Goal: Feedback & Contribution: Submit feedback/report problem

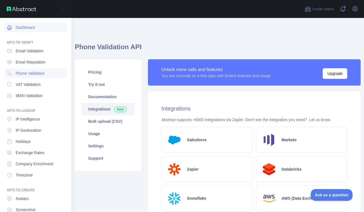
click at [12, 27] on link "Dashboard" at bounding box center [35, 27] width 63 height 10
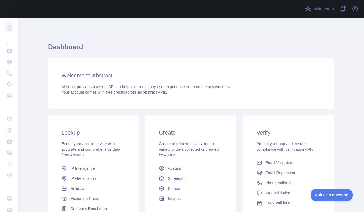
click at [216, 97] on div "Welcome to Abstract. Abstract provides powerful APIs to help you enrich any use…" at bounding box center [191, 83] width 286 height 50
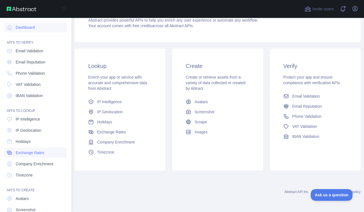
scroll to position [34, 0]
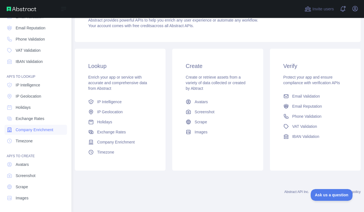
click at [27, 130] on span "Company Enrichment" at bounding box center [35, 130] width 38 height 6
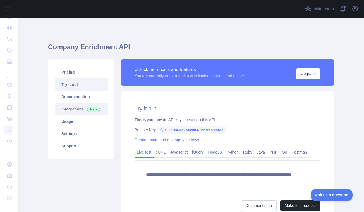
click at [63, 109] on link "Integrations New" at bounding box center [81, 109] width 53 height 12
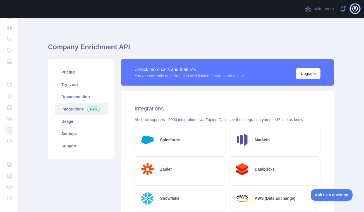
click at [354, 10] on icon "button" at bounding box center [355, 8] width 7 height 7
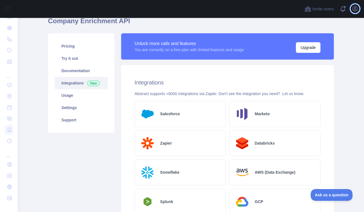
scroll to position [13, 0]
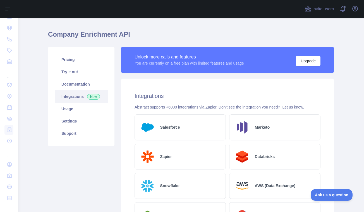
click at [168, 124] on h2 "Salesforce" at bounding box center [170, 127] width 20 height 6
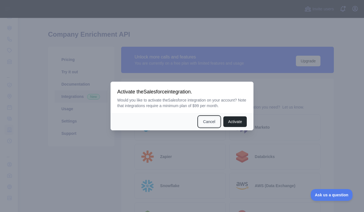
click at [203, 121] on button "Cancel" at bounding box center [209, 121] width 22 height 11
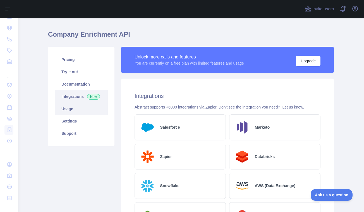
click at [72, 109] on link "Usage" at bounding box center [81, 108] width 53 height 12
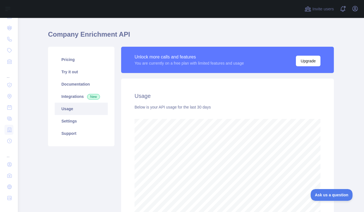
scroll to position [194, 346]
click at [76, 119] on link "Settings" at bounding box center [81, 121] width 53 height 12
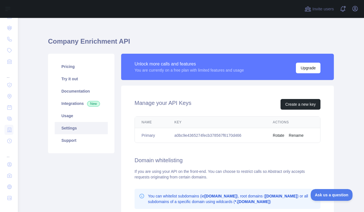
scroll to position [1, 0]
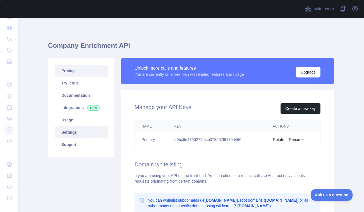
click at [67, 69] on link "Pricing" at bounding box center [81, 70] width 53 height 12
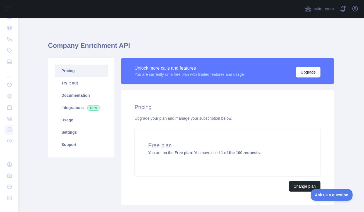
scroll to position [36, 0]
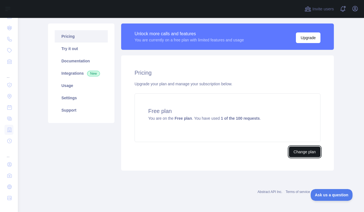
click at [301, 152] on button "Change plan" at bounding box center [305, 151] width 32 height 11
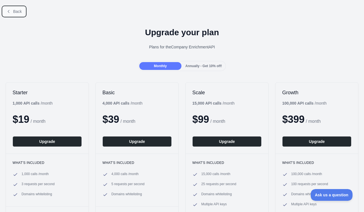
click at [8, 9] on icon at bounding box center [8, 11] width 4 height 4
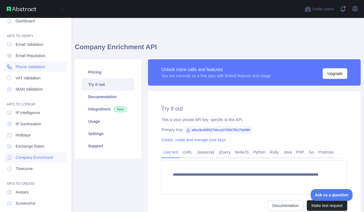
scroll to position [2, 0]
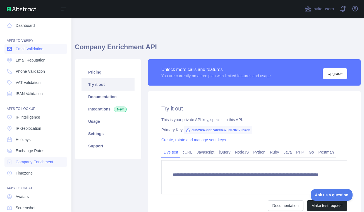
click at [29, 49] on span "Email Validation" at bounding box center [30, 49] width 28 height 6
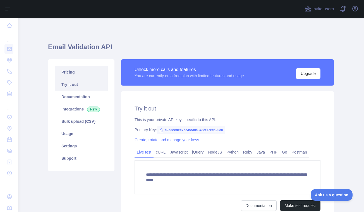
click at [72, 71] on link "Pricing" at bounding box center [81, 72] width 53 height 12
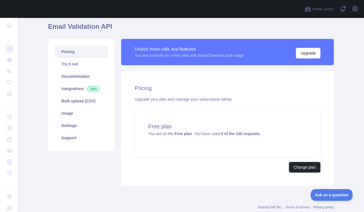
scroll to position [21, 0]
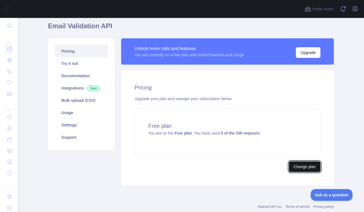
click at [296, 166] on button "Change plan" at bounding box center [305, 166] width 32 height 11
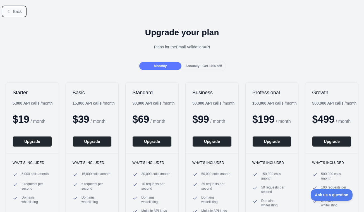
click at [11, 11] on button "Back" at bounding box center [14, 11] width 23 height 9
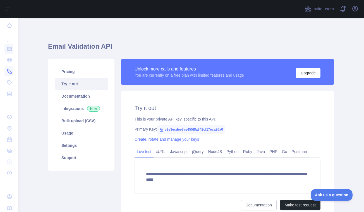
click at [9, 71] on icon at bounding box center [10, 71] width 6 height 6
click at [72, 72] on link "Pricing" at bounding box center [81, 71] width 53 height 12
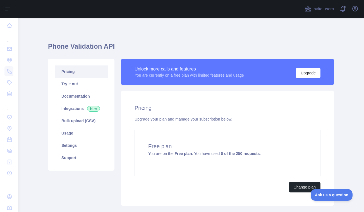
scroll to position [36, 0]
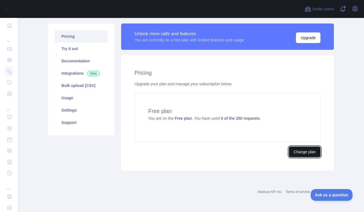
click at [303, 152] on button "Change plan" at bounding box center [305, 151] width 32 height 11
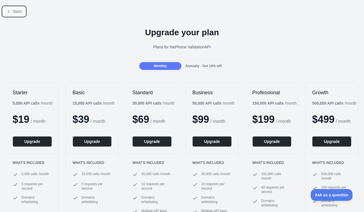
click at [7, 14] on button "Back" at bounding box center [14, 11] width 23 height 9
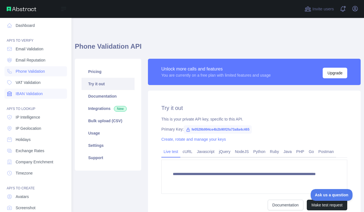
click at [22, 94] on span "IBAN Validation" at bounding box center [29, 94] width 27 height 6
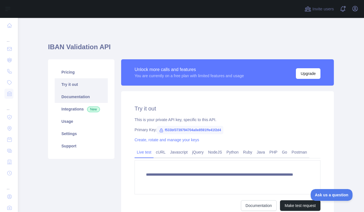
click at [73, 99] on link "Documentation" at bounding box center [81, 96] width 53 height 12
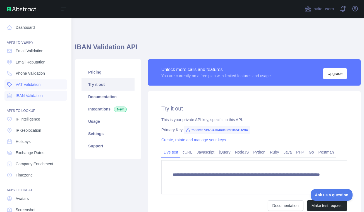
click at [31, 85] on span "VAT Validation" at bounding box center [28, 84] width 25 height 6
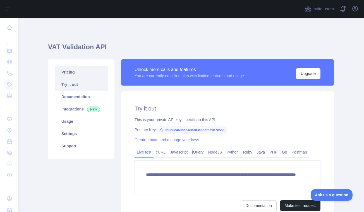
click at [66, 71] on link "Pricing" at bounding box center [81, 72] width 53 height 12
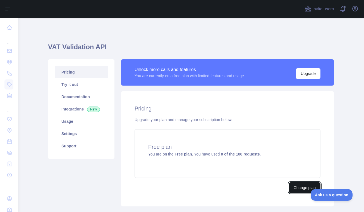
click at [301, 185] on button "Change plan" at bounding box center [305, 187] width 32 height 11
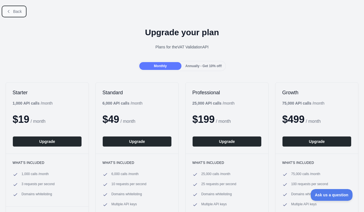
click at [13, 11] on span "Back" at bounding box center [17, 11] width 9 height 4
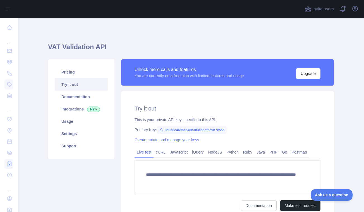
scroll to position [34, 0]
click at [9, 141] on icon at bounding box center [10, 141] width 6 height 6
click at [10, 28] on icon at bounding box center [10, 28] width 6 height 6
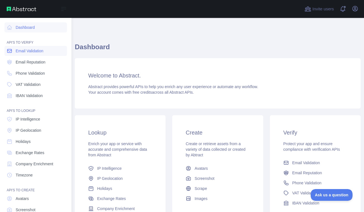
click at [21, 51] on span "Email Validation" at bounding box center [30, 51] width 28 height 6
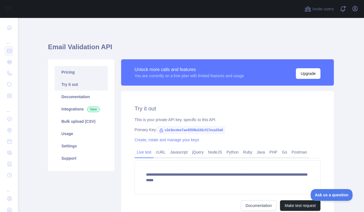
click at [75, 73] on link "Pricing" at bounding box center [81, 72] width 53 height 12
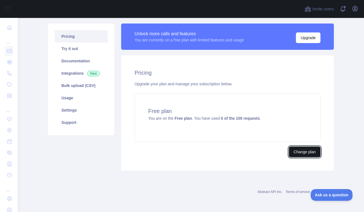
click at [304, 153] on button "Change plan" at bounding box center [305, 151] width 32 height 11
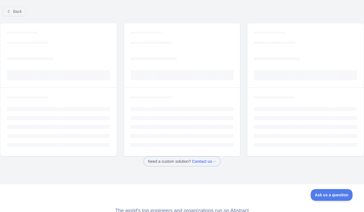
scroll to position [1, 0]
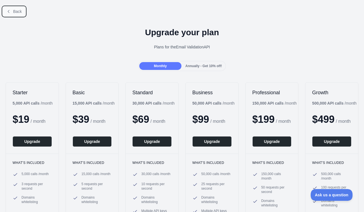
click at [14, 12] on span "Back" at bounding box center [17, 11] width 9 height 4
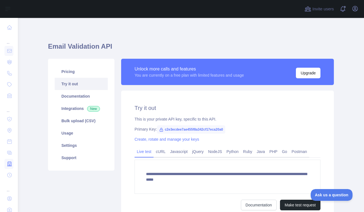
click at [9, 162] on icon at bounding box center [10, 164] width 4 height 4
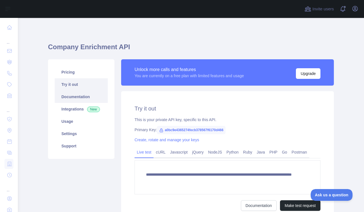
click at [73, 98] on link "Documentation" at bounding box center [81, 96] width 53 height 12
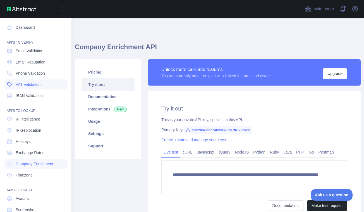
click at [23, 84] on span "VAT Validation" at bounding box center [28, 84] width 25 height 6
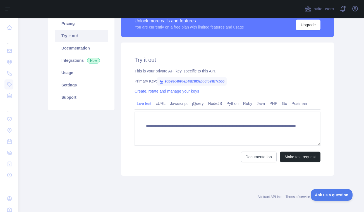
scroll to position [49, 0]
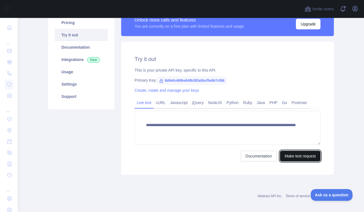
click at [293, 158] on button "Make test request" at bounding box center [300, 155] width 40 height 11
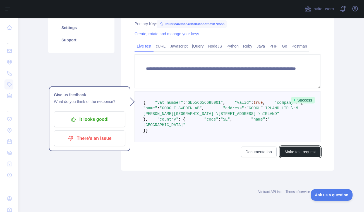
scroll to position [121, 0]
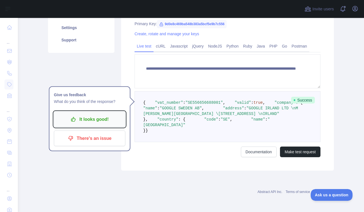
click at [84, 114] on p "It looks good!" at bounding box center [89, 118] width 63 height 9
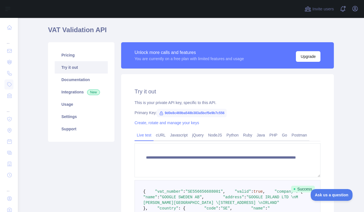
scroll to position [17, 0]
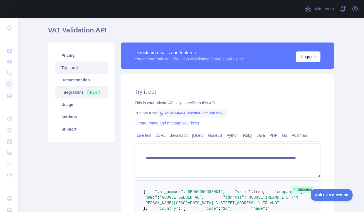
click at [68, 95] on link "Integrations New" at bounding box center [81, 92] width 53 height 12
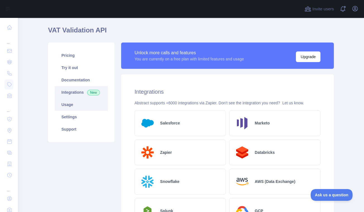
click at [73, 105] on link "Usage" at bounding box center [81, 104] width 53 height 12
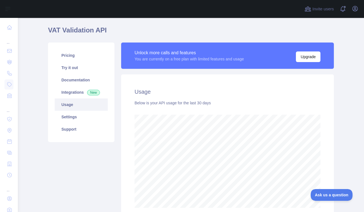
scroll to position [194, 346]
click at [71, 120] on link "Settings" at bounding box center [81, 117] width 53 height 12
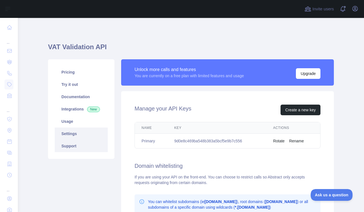
click at [67, 148] on link "Support" at bounding box center [81, 146] width 53 height 12
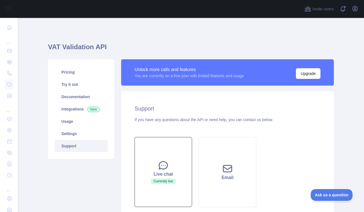
scroll to position [14, 0]
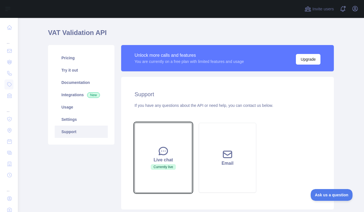
click at [159, 152] on icon at bounding box center [163, 151] width 8 height 8
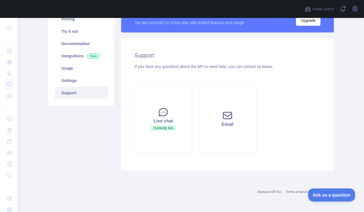
click at [320, 194] on span "Ask us a question" at bounding box center [329, 194] width 42 height 4
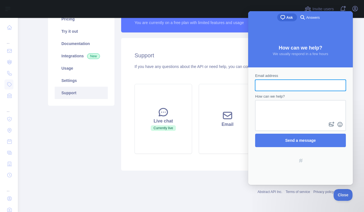
scroll to position [0, 0]
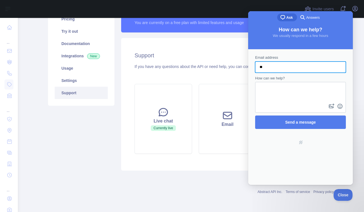
type input "*"
type input "**********"
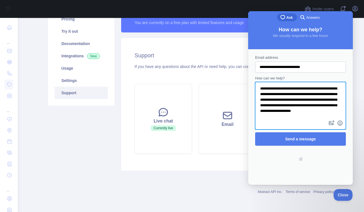
scroll to position [4, 0]
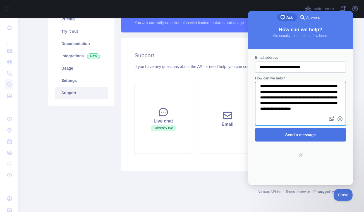
type textarea "**********"
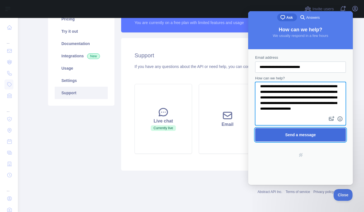
click at [292, 134] on span "Send a message" at bounding box center [300, 134] width 31 height 4
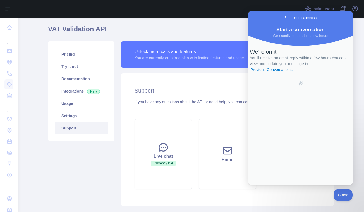
scroll to position [0, 0]
